Goal: Task Accomplishment & Management: Complete application form

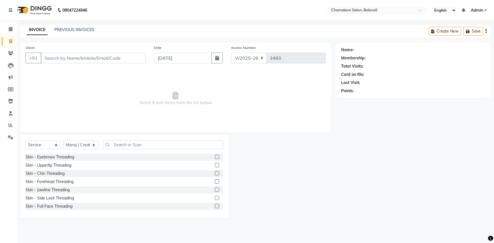
select select "6724"
select select "service"
select select "58829"
click at [98, 58] on input "Client" at bounding box center [93, 58] width 105 height 11
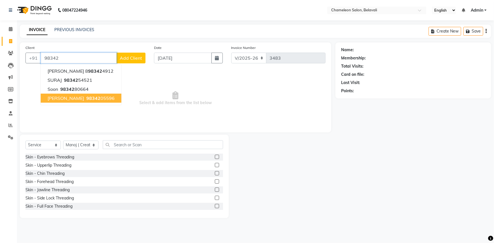
click at [86, 96] on span "98342" at bounding box center [93, 98] width 14 height 6
type input "9834205596"
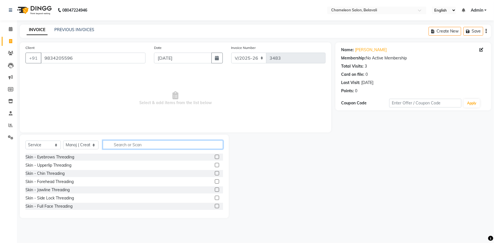
click at [139, 144] on input "text" at bounding box center [163, 144] width 120 height 9
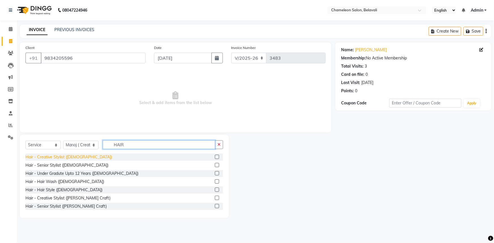
type input "HAIR"
click at [67, 155] on div "Hair - Creative Stylist ([DEMOGRAPHIC_DATA])" at bounding box center [68, 157] width 87 height 6
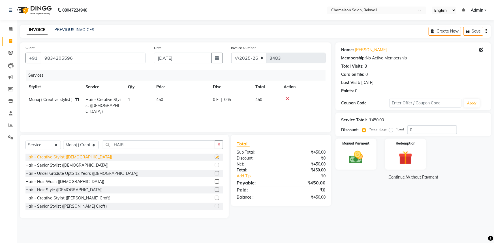
checkbox input "false"
click at [218, 145] on icon "button" at bounding box center [218, 145] width 3 height 4
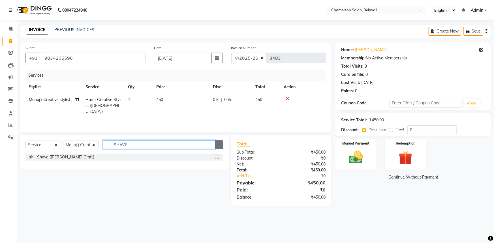
type input "SHAVE"
drag, startPoint x: 218, startPoint y: 145, endPoint x: 219, endPoint y: 141, distance: 4.3
click at [218, 145] on icon "button" at bounding box center [218, 145] width 3 height 4
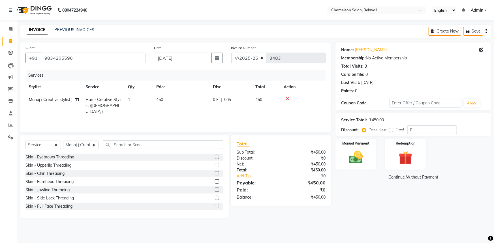
drag, startPoint x: 289, startPoint y: 98, endPoint x: 286, endPoint y: 99, distance: 3.2
click at [286, 99] on icon at bounding box center [287, 99] width 3 height 4
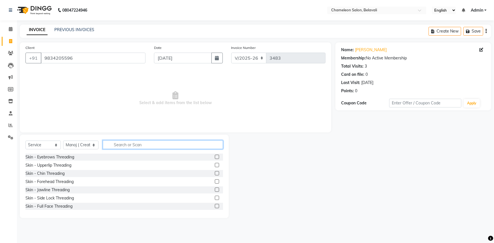
click at [204, 144] on input "text" at bounding box center [163, 144] width 120 height 9
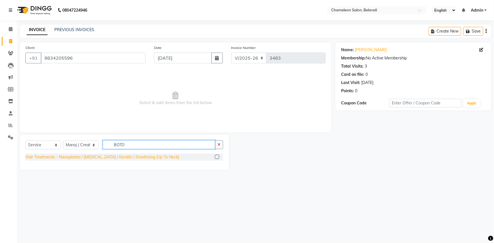
type input "BOTO"
click at [65, 156] on div "Hair Treatments - Nanoplastia / [MEDICAL_DATA] / Keratin / Smothning (Up To Nec…" at bounding box center [102, 157] width 154 height 6
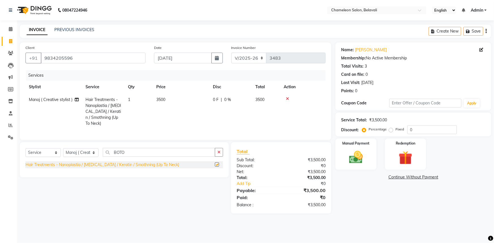
checkbox input "false"
click at [161, 99] on span "3500" at bounding box center [160, 99] width 9 height 5
select select "58829"
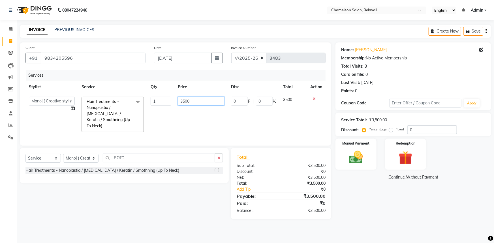
click at [195, 102] on input "3500" at bounding box center [201, 101] width 46 height 9
type input "3"
type input "2500"
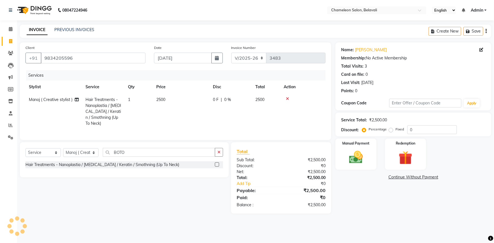
drag, startPoint x: 189, startPoint y: 125, endPoint x: 183, endPoint y: 121, distance: 6.9
click at [187, 124] on div "Services Stylist Service Qty Price Disc Total Action Manoj ( Creative stylist )…" at bounding box center [175, 102] width 300 height 64
click at [65, 99] on span "Manoj ( Creative stylist )" at bounding box center [51, 99] width 44 height 5
select select "58829"
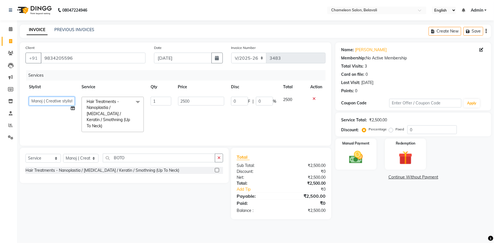
click at [65, 99] on select "[PERSON_NAME] [PERSON_NAME] ( Creative stylist ) [PERSON_NAME] rohit [PERSON_NA…" at bounding box center [52, 101] width 46 height 9
select select "65784"
click at [343, 158] on div "Manual Payment" at bounding box center [356, 154] width 43 height 33
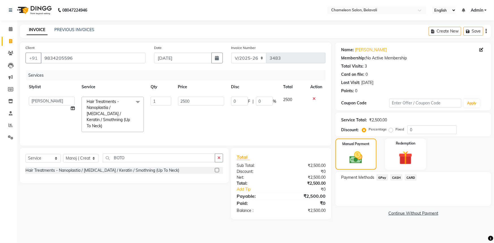
click at [382, 178] on span "GPay" at bounding box center [383, 177] width 12 height 7
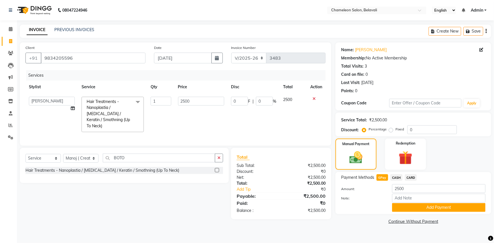
drag, startPoint x: 428, startPoint y: 207, endPoint x: 423, endPoint y: 204, distance: 5.4
click at [427, 207] on button "Add Payment" at bounding box center [438, 207] width 93 height 9
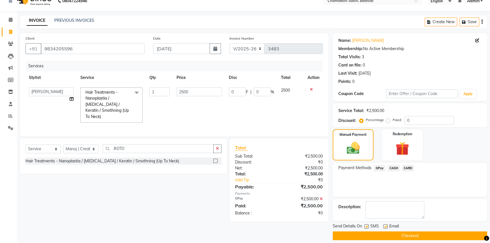
scroll to position [14, 0]
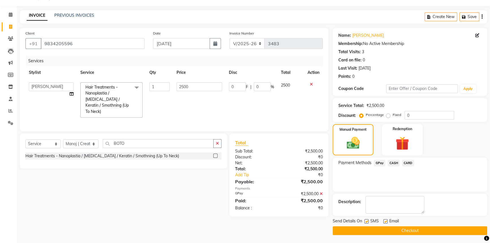
click at [419, 229] on button "Checkout" at bounding box center [410, 231] width 155 height 9
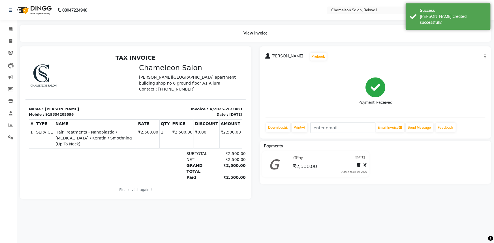
click at [484, 56] on button "button" at bounding box center [483, 57] width 3 height 6
click at [470, 57] on div "Edit Item Staff" at bounding box center [456, 56] width 39 height 7
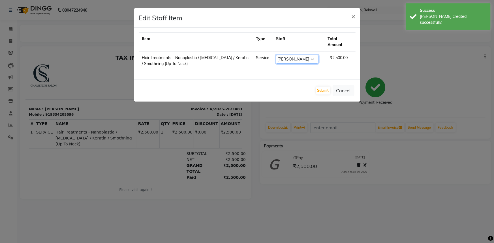
click at [298, 56] on select "Select [PERSON_NAME] [PERSON_NAME] ( Creative stylist ) [PERSON_NAME] rohit [PE…" at bounding box center [297, 59] width 42 height 9
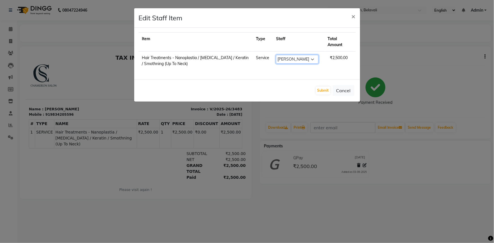
select select "61418"
click at [276, 55] on select "Select [PERSON_NAME] [PERSON_NAME] ( Creative stylist ) [PERSON_NAME] rohit [PE…" at bounding box center [297, 59] width 42 height 9
click at [326, 90] on button "Submit" at bounding box center [323, 91] width 14 height 8
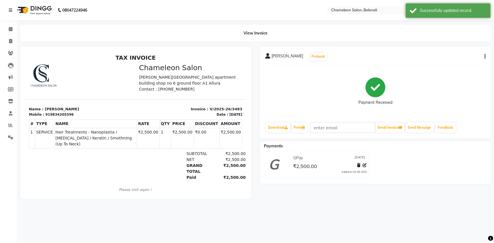
click at [395, 81] on div "Payment Received" at bounding box center [376, 91] width 220 height 42
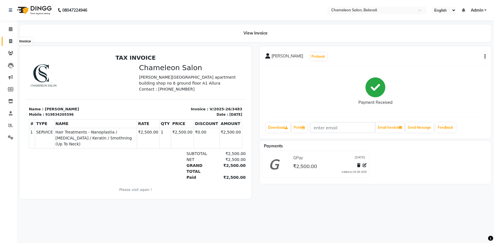
click at [12, 42] on icon at bounding box center [10, 41] width 3 height 4
select select "service"
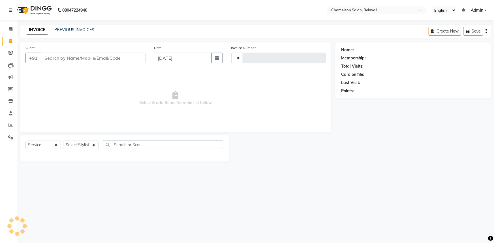
type input "3484"
select select "6724"
select select "58829"
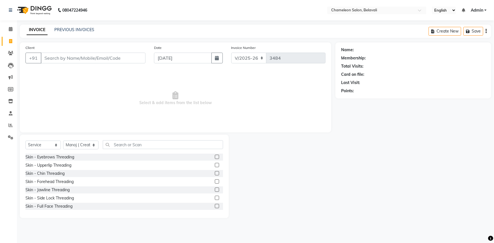
drag, startPoint x: 52, startPoint y: 57, endPoint x: 48, endPoint y: 56, distance: 4.1
click at [51, 57] on input "Client" at bounding box center [93, 58] width 105 height 11
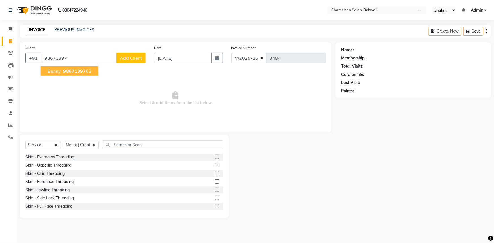
click at [74, 71] on span "98671397" at bounding box center [74, 71] width 23 height 6
type input "9867139763"
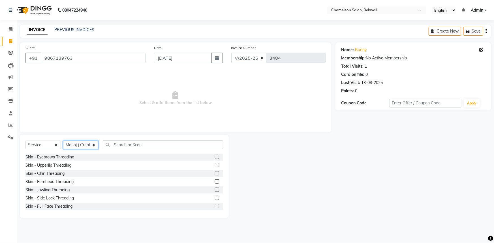
click at [74, 144] on select "Select Stylist Aditi [PERSON_NAME] [PERSON_NAME] ( Creative stylist ) [PERSON_N…" at bounding box center [80, 145] width 35 height 9
select select "58806"
click at [63, 141] on select "Select Stylist Aditi [PERSON_NAME] [PERSON_NAME] ( Creative stylist ) [PERSON_N…" at bounding box center [80, 145] width 35 height 9
click at [138, 146] on input "text" at bounding box center [163, 144] width 120 height 9
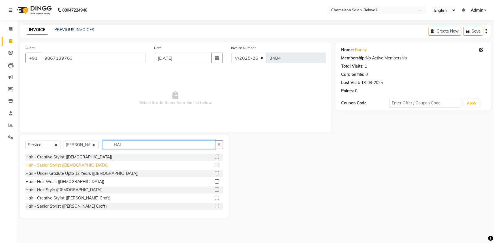
type input "HAI"
click at [59, 164] on div "Hair - Senior Stylist ([DEMOGRAPHIC_DATA])" at bounding box center [66, 166] width 83 height 6
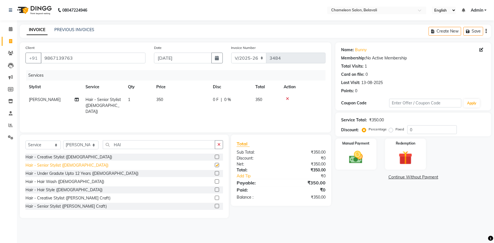
checkbox input "false"
click at [62, 207] on div "Hair - Senior Stylist ([PERSON_NAME] Craft)" at bounding box center [65, 207] width 81 height 6
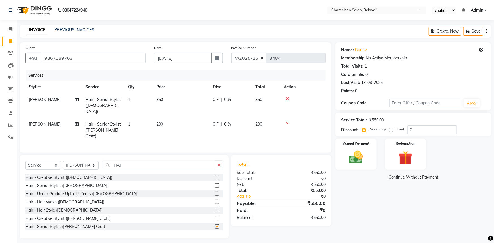
checkbox input "false"
click at [228, 100] on span "0 %" at bounding box center [227, 100] width 7 height 6
select select "58806"
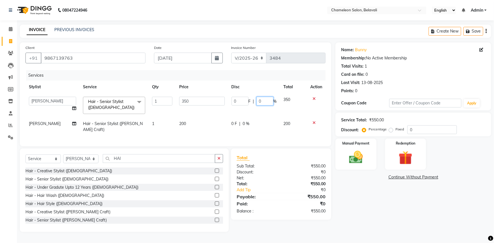
click at [258, 102] on input "0" at bounding box center [265, 101] width 17 height 9
type input "20"
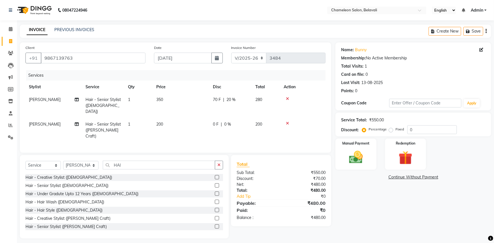
click at [249, 129] on td "0 F | 0 %" at bounding box center [231, 130] width 42 height 25
select select "58806"
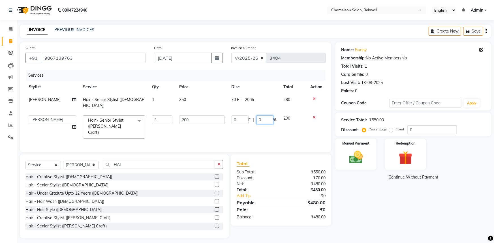
click at [257, 116] on input "0" at bounding box center [265, 120] width 17 height 9
type input "20"
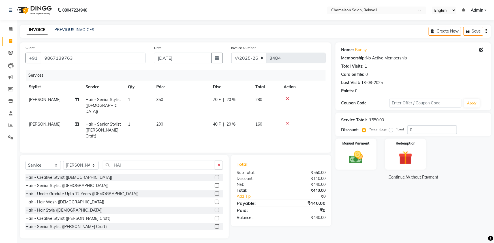
drag, startPoint x: 401, startPoint y: 218, endPoint x: 382, endPoint y: 207, distance: 21.5
click at [399, 218] on div "Name: Bunny Membership: No Active Membership Total Visits: 1 Card on file: 0 La…" at bounding box center [416, 140] width 160 height 196
click at [350, 162] on img at bounding box center [356, 157] width 23 height 16
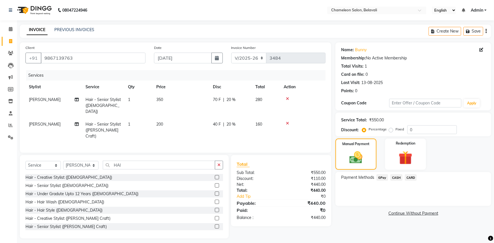
click at [381, 178] on span "GPay" at bounding box center [383, 177] width 12 height 7
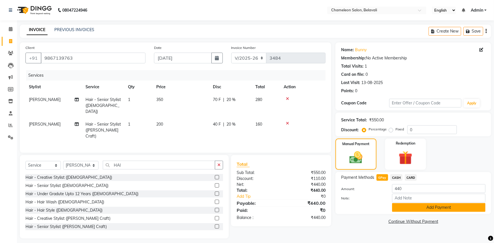
click at [401, 208] on button "Add Payment" at bounding box center [438, 207] width 93 height 9
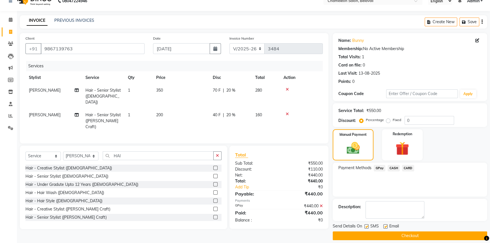
scroll to position [14, 0]
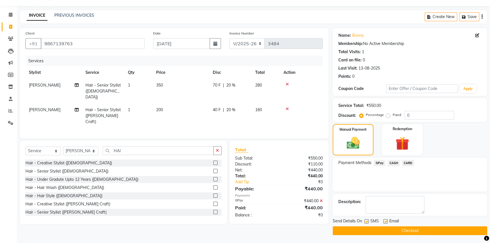
click at [372, 227] on button "Checkout" at bounding box center [410, 231] width 155 height 9
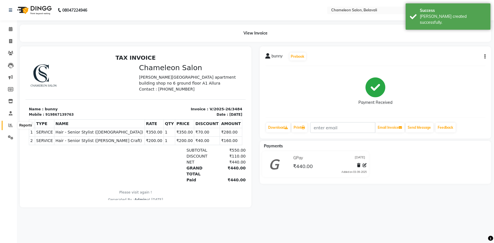
click at [8, 123] on icon at bounding box center [10, 125] width 4 height 4
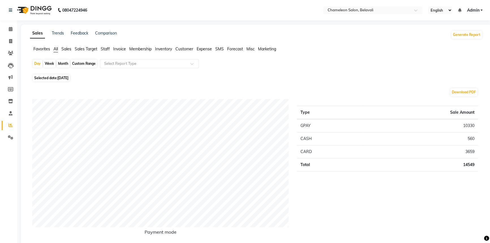
click at [107, 47] on span "Staff" at bounding box center [105, 48] width 9 height 5
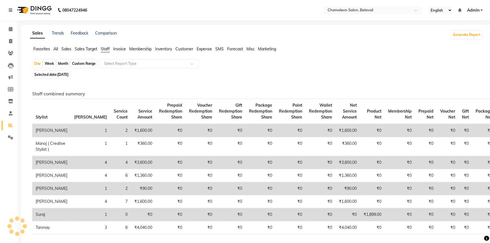
drag, startPoint x: 7, startPoint y: 36, endPoint x: 13, endPoint y: 36, distance: 5.4
click at [12, 36] on li "Invoice" at bounding box center [8, 41] width 17 height 12
click at [12, 41] on span at bounding box center [11, 41] width 10 height 7
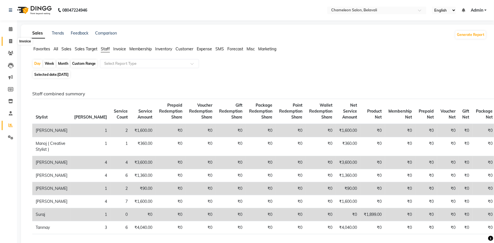
select select "6724"
select select "service"
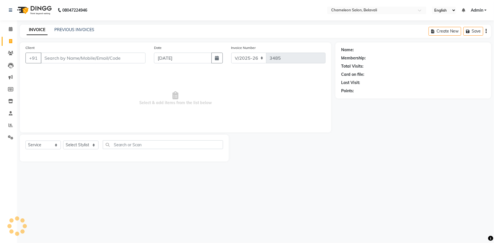
select select "58829"
